Goal: Task Accomplishment & Management: Manage account settings

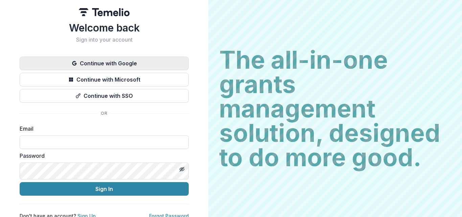
click at [189, 70] on button "Continue with Google" at bounding box center [104, 64] width 169 height 14
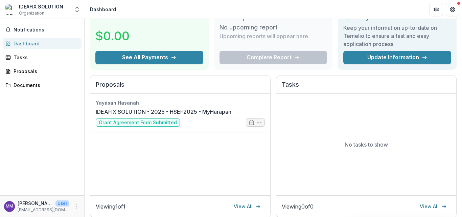
scroll to position [102, 0]
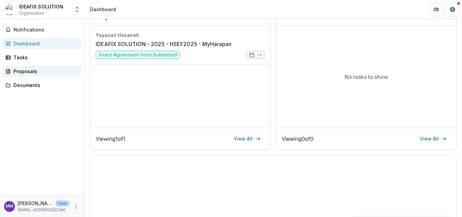
click at [23, 75] on div "Proposals" at bounding box center [45, 71] width 63 height 7
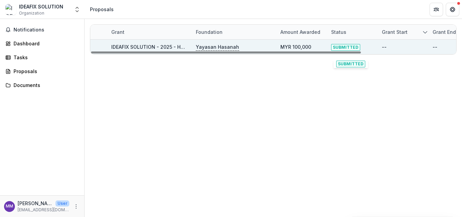
click at [361, 48] on span "SUBMITTED" at bounding box center [345, 47] width 29 height 7
click at [220, 48] on p "Yayasan Hasanah" at bounding box center [217, 46] width 43 height 7
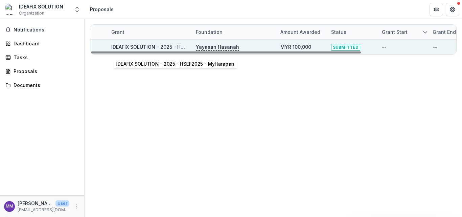
click at [176, 48] on link "IDEAFIX SOLUTION - 2025 - HSEF2025 - MyHarapan" at bounding box center [172, 47] width 122 height 6
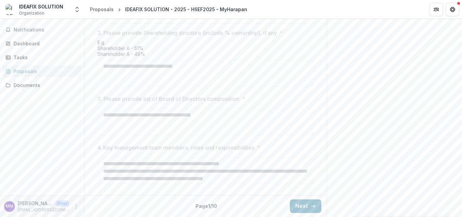
scroll to position [506, 0]
click at [316, 203] on icon "button" at bounding box center [313, 205] width 5 height 5
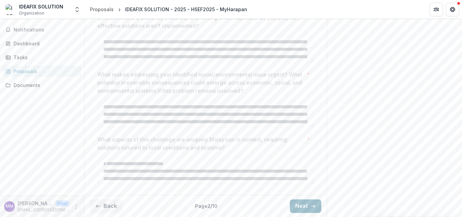
click at [316, 203] on icon "button" at bounding box center [313, 205] width 5 height 5
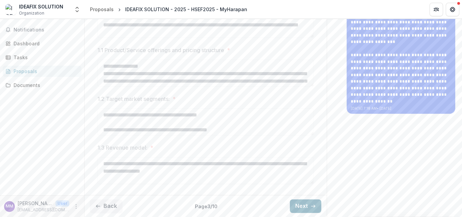
click at [316, 203] on icon "button" at bounding box center [313, 205] width 5 height 5
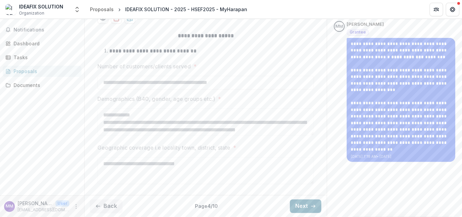
click at [316, 203] on icon "button" at bounding box center [313, 205] width 5 height 5
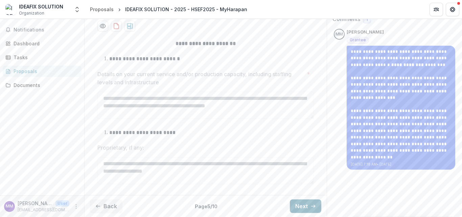
click at [316, 203] on icon "button" at bounding box center [313, 205] width 5 height 5
click at [327, 192] on div "**********" at bounding box center [206, 113] width 242 height 158
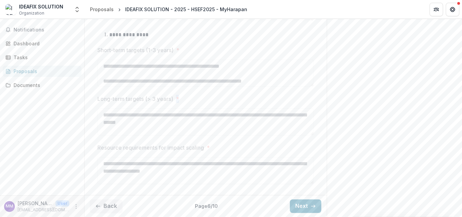
click at [322, 199] on button "Next" at bounding box center [305, 206] width 31 height 14
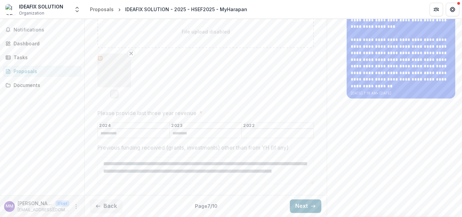
click at [322, 199] on button "Next" at bounding box center [305, 206] width 31 height 14
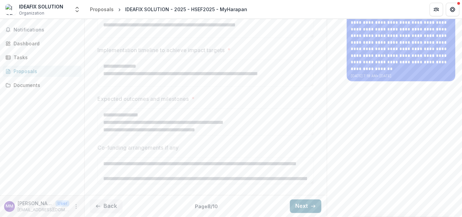
click at [322, 199] on button "Next" at bounding box center [305, 206] width 31 height 14
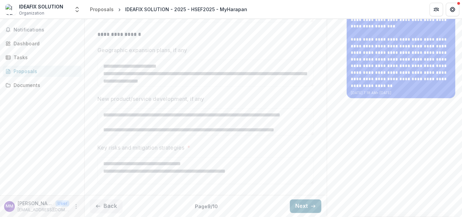
scroll to position [330, 0]
click at [322, 199] on button "Next" at bounding box center [305, 206] width 31 height 14
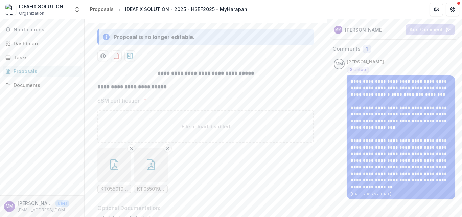
scroll to position [59, 0]
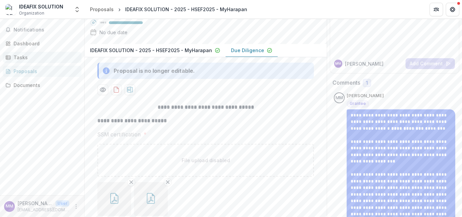
click at [25, 61] on div "Tasks" at bounding box center [45, 57] width 63 height 7
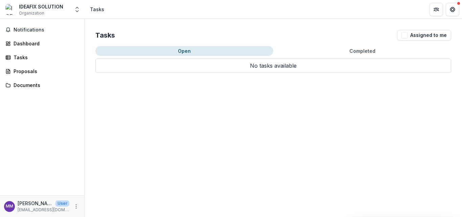
click at [330, 56] on button "Completed" at bounding box center [363, 51] width 178 height 10
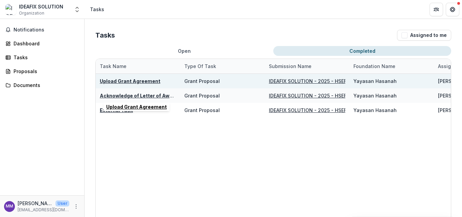
click at [146, 84] on u "Upload Grant Agreement" at bounding box center [130, 81] width 61 height 6
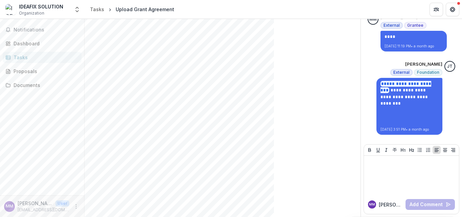
scroll to position [334, 0]
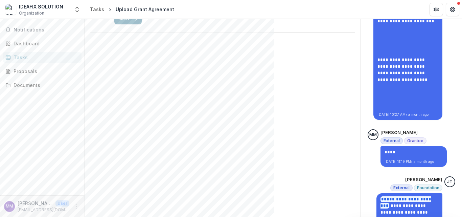
click at [132, 22] on icon "button" at bounding box center [134, 18] width 5 height 5
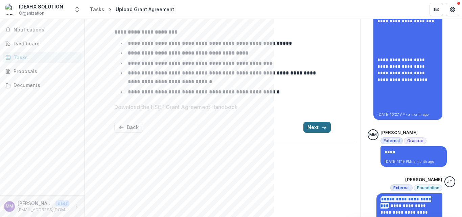
scroll to position [281, 0]
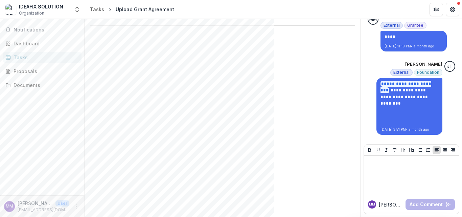
click at [313, 17] on button "Next" at bounding box center [317, 11] width 27 height 11
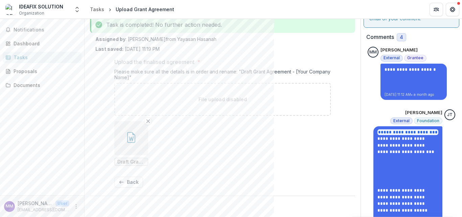
scroll to position [102, 0]
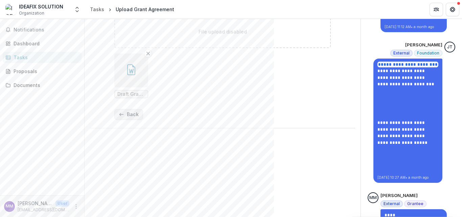
click at [118, 120] on button "Back" at bounding box center [128, 114] width 29 height 11
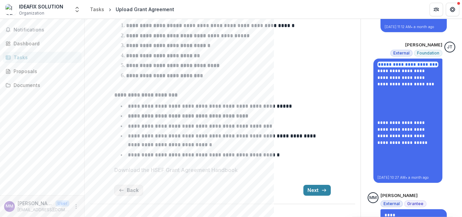
scroll to position [0, 0]
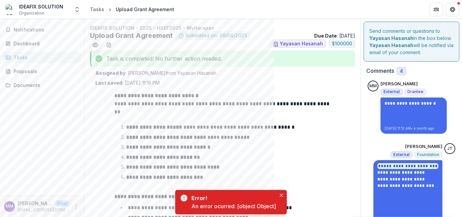
click at [24, 61] on div "Tasks" at bounding box center [45, 57] width 63 height 7
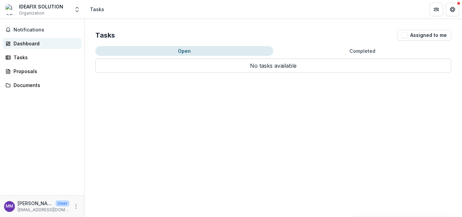
click at [48, 47] on div "Dashboard" at bounding box center [45, 43] width 63 height 7
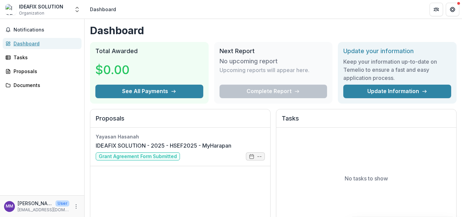
scroll to position [135, 0]
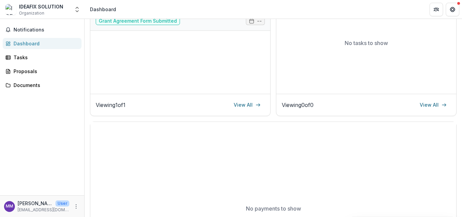
click at [232, 14] on link "IDEAFIX SOLUTION - 2025 - HSEF2025 - MyHarapan" at bounding box center [164, 10] width 136 height 8
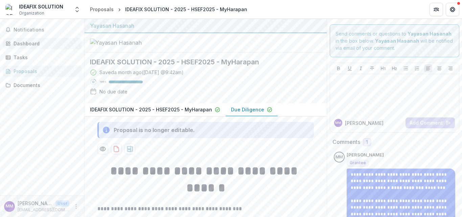
click at [32, 47] on div "Dashboard" at bounding box center [45, 43] width 63 height 7
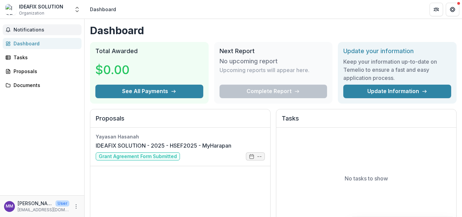
click at [35, 33] on span "Notifications" at bounding box center [46, 30] width 65 height 6
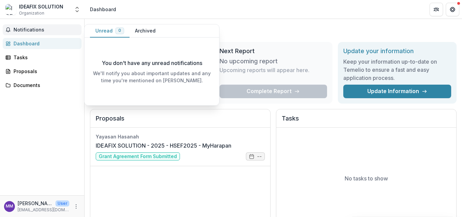
click at [157, 35] on button "Archived" at bounding box center [145, 30] width 31 height 13
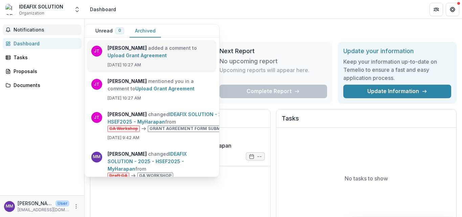
click at [167, 58] on link "Upload Grant Agreement" at bounding box center [137, 55] width 59 height 6
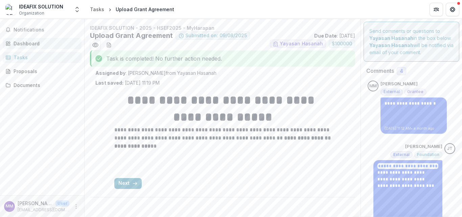
click at [18, 47] on div "Dashboard" at bounding box center [45, 43] width 63 height 7
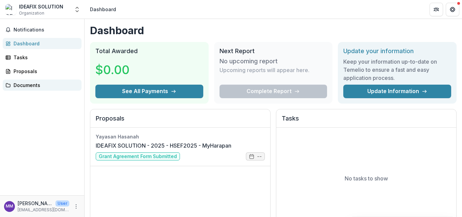
click at [45, 91] on link "Documents" at bounding box center [42, 85] width 79 height 11
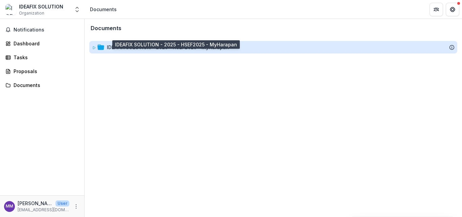
click at [136, 51] on div "IDEAFIX SOLUTION - 2025 - HSEF2025 - MyHarapan" at bounding box center [168, 47] width 122 height 7
